Goal: Transaction & Acquisition: Obtain resource

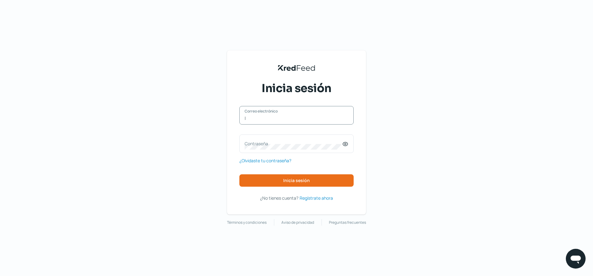
type input "[PERSON_NAME][EMAIL_ADDRESS][DOMAIN_NAME]"
click at [277, 143] on label "Contraseña" at bounding box center [294, 144] width 98 height 6
click at [347, 145] on icon at bounding box center [345, 144] width 6 height 6
click at [326, 150] on div "Contraseña" at bounding box center [296, 143] width 114 height 19
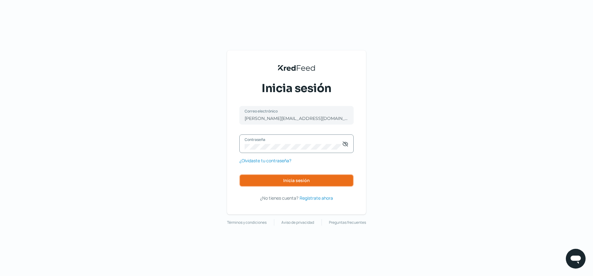
click at [304, 181] on span "Inicia sesión" at bounding box center [296, 180] width 27 height 4
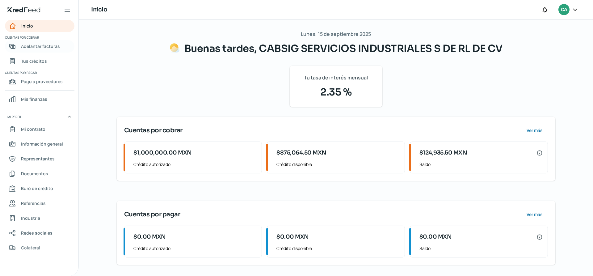
click at [41, 46] on span "Adelantar facturas" at bounding box center [40, 46] width 39 height 8
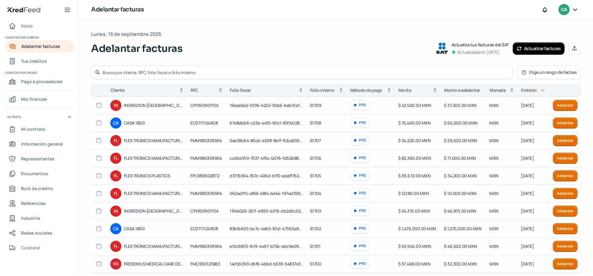
scroll to position [31, 0]
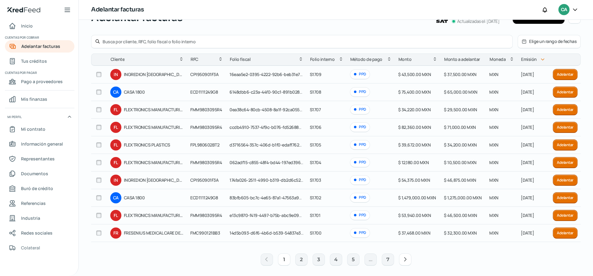
click at [97, 197] on input "checkbox" at bounding box center [99, 198] width 6 height 6
checkbox input "true"
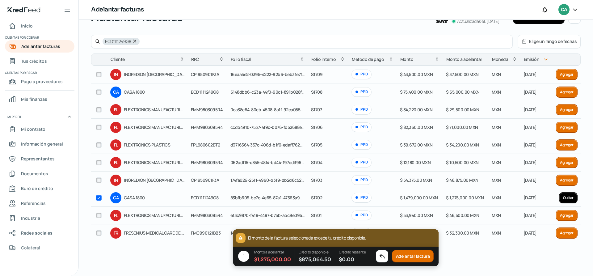
click at [410, 198] on span "$ 1,479,000.00 MXN" at bounding box center [419, 198] width 38 height 6
click at [465, 196] on span "$ 1,275,000.00 MXN" at bounding box center [465, 198] width 38 height 6
drag, startPoint x: 523, startPoint y: 197, endPoint x: 518, endPoint y: 200, distance: 5.7
click at [524, 198] on span "[DATE]" at bounding box center [530, 198] width 13 height 6
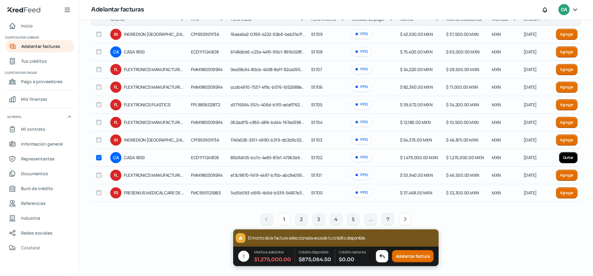
scroll to position [0, 0]
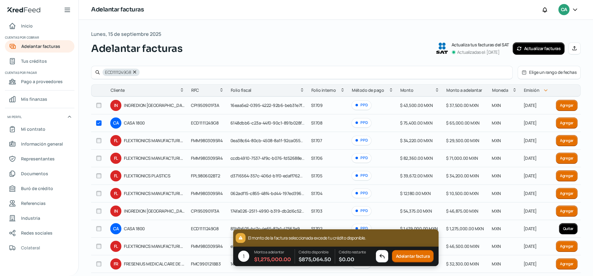
checkbox input "true"
checkbox input "false"
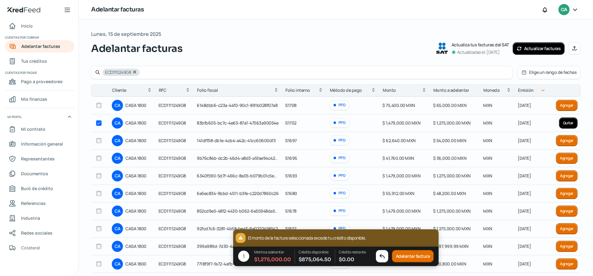
click at [415, 255] on button "Adelantar factura" at bounding box center [413, 256] width 42 height 12
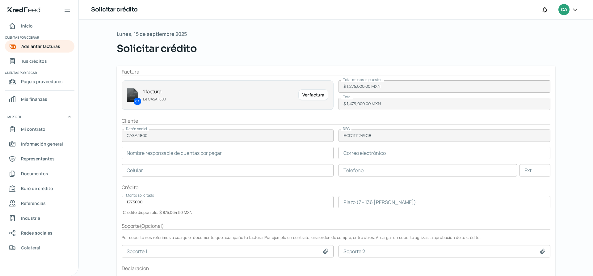
type input "Cuentas por pagar"
type input "[EMAIL_ADDRESS][DOMAIN_NAME]"
type input "01 - 8005 - 5887"
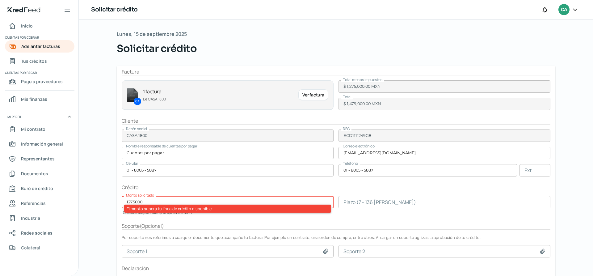
scroll to position [37, 0]
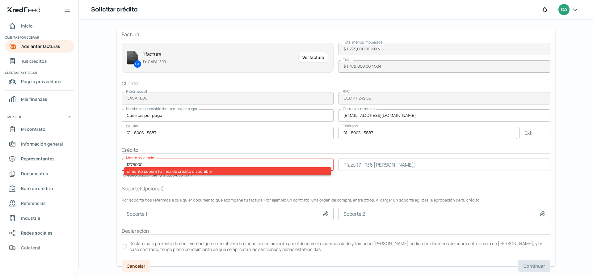
click at [146, 165] on input "1275000" at bounding box center [228, 164] width 212 height 12
type input "1"
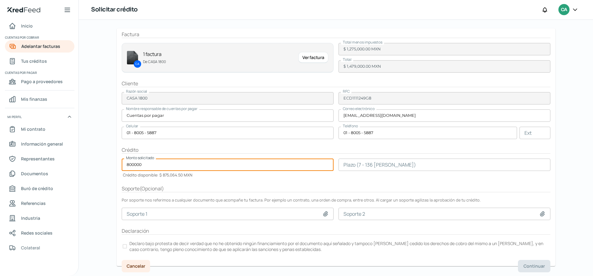
type input "800000"
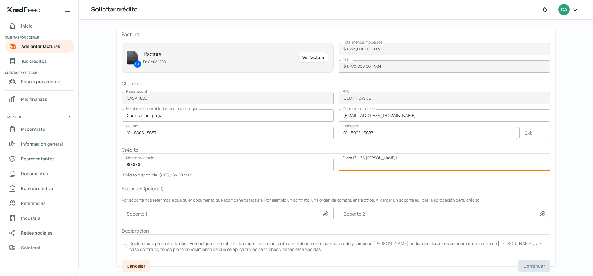
click at [448, 168] on input "number" at bounding box center [445, 164] width 212 height 12
type input "60"
click at [322, 182] on form "Factura CA 1 factura De CASA 1800 Ver factura Total menos impuestos $ 1,275,000…" at bounding box center [336, 147] width 439 height 238
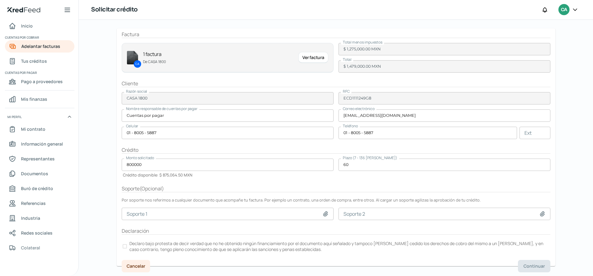
click at [125, 245] on div at bounding box center [125, 246] width 4 height 4
click at [540, 266] on span "Continuar" at bounding box center [534, 266] width 21 height 4
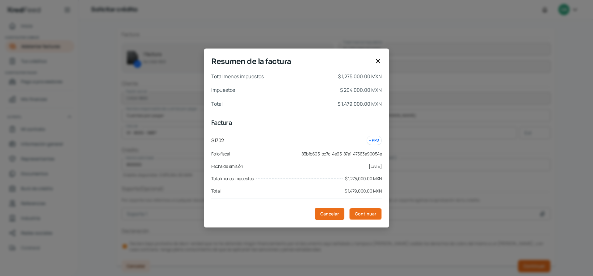
click at [366, 215] on span "Continuar" at bounding box center [365, 214] width 21 height 4
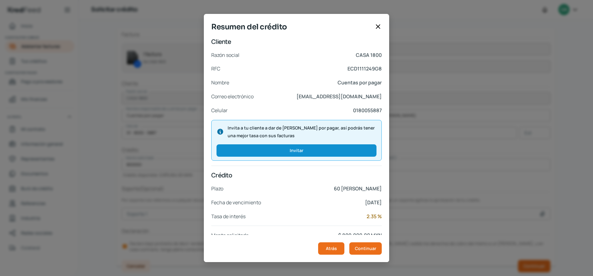
scroll to position [62, 0]
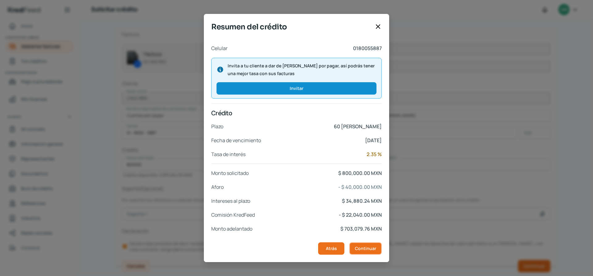
click at [366, 249] on span "Continuar" at bounding box center [365, 248] width 21 height 4
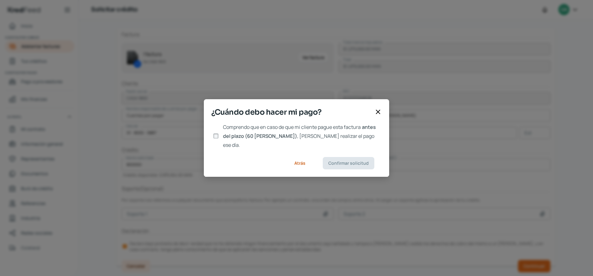
scroll to position [0, 0]
click at [216, 137] on input "Comprendo que en caso de que mi cliente pague esta factura antes del plazo (60 …" at bounding box center [216, 136] width 6 height 6
checkbox input "true"
click at [345, 161] on span "Confirmar solicitud" at bounding box center [348, 163] width 40 height 4
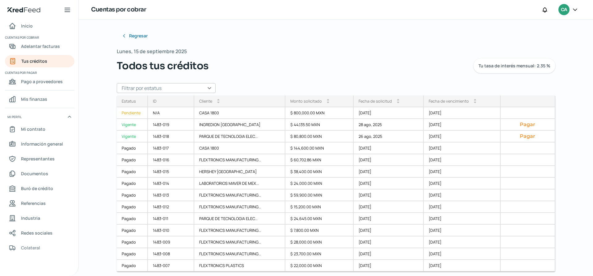
click at [575, 11] on icon at bounding box center [575, 10] width 4 height 2
click at [517, 83] on span "Cerrar sesión" at bounding box center [522, 83] width 28 height 8
